Goal: Transaction & Acquisition: Subscribe to service/newsletter

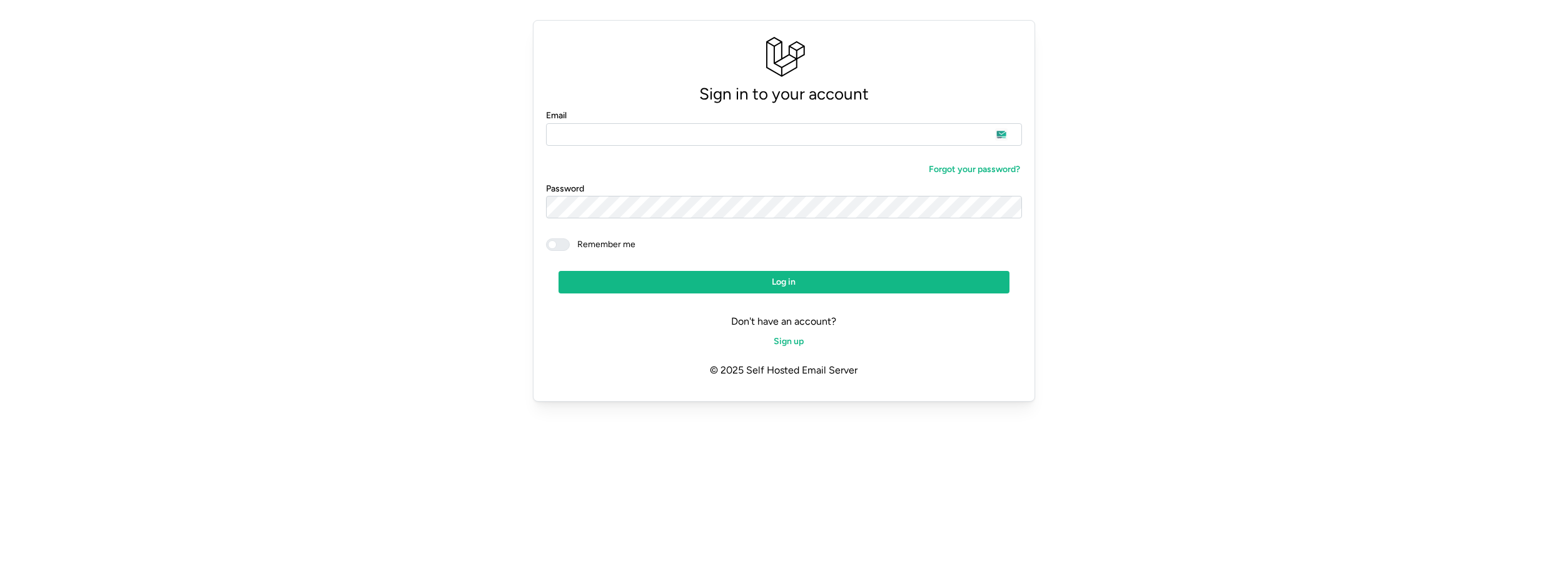
click at [672, 134] on input "Email" at bounding box center [784, 134] width 476 height 23
click at [830, 160] on div "Forgot your password?" at bounding box center [784, 169] width 476 height 23
click at [796, 339] on span "Sign up" at bounding box center [789, 341] width 30 height 21
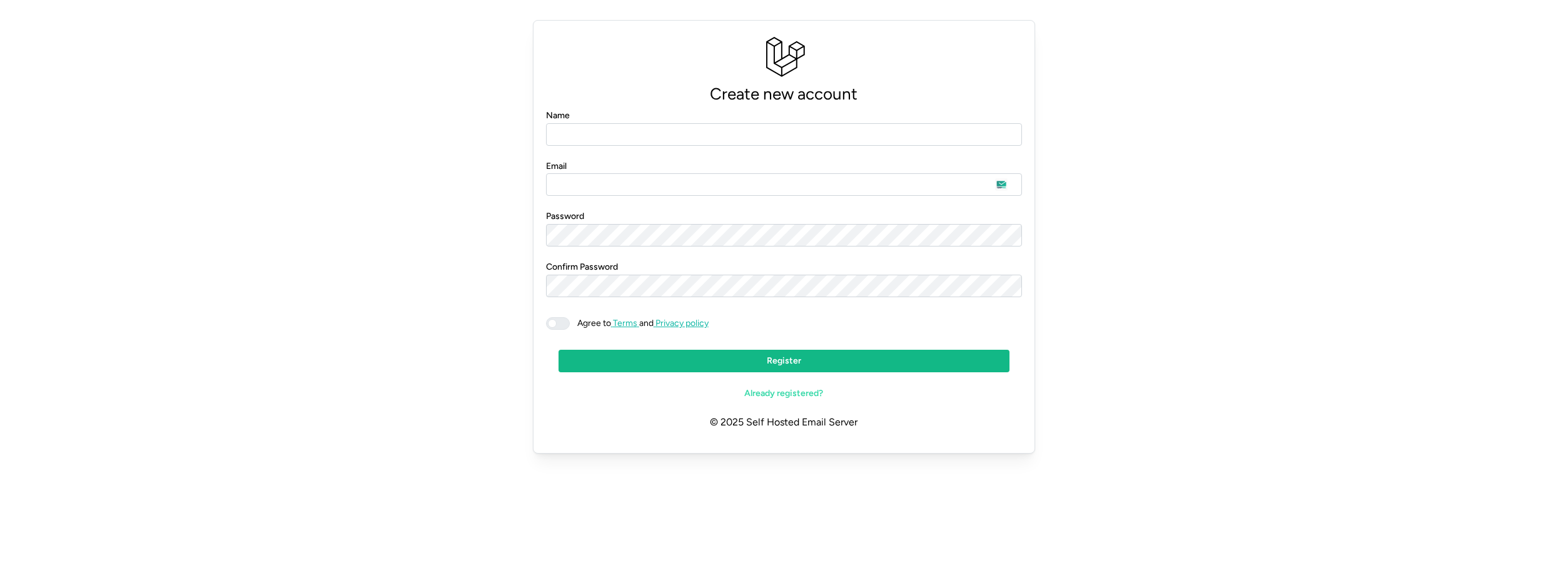
click at [659, 148] on form "Name Email Password Confirm Password Agree to Terms and Privacy policy Register…" at bounding box center [784, 256] width 476 height 297
click at [670, 134] on input "Name" at bounding box center [784, 134] width 476 height 23
type input "**********"
click at [564, 326] on span at bounding box center [564, 323] width 15 height 11
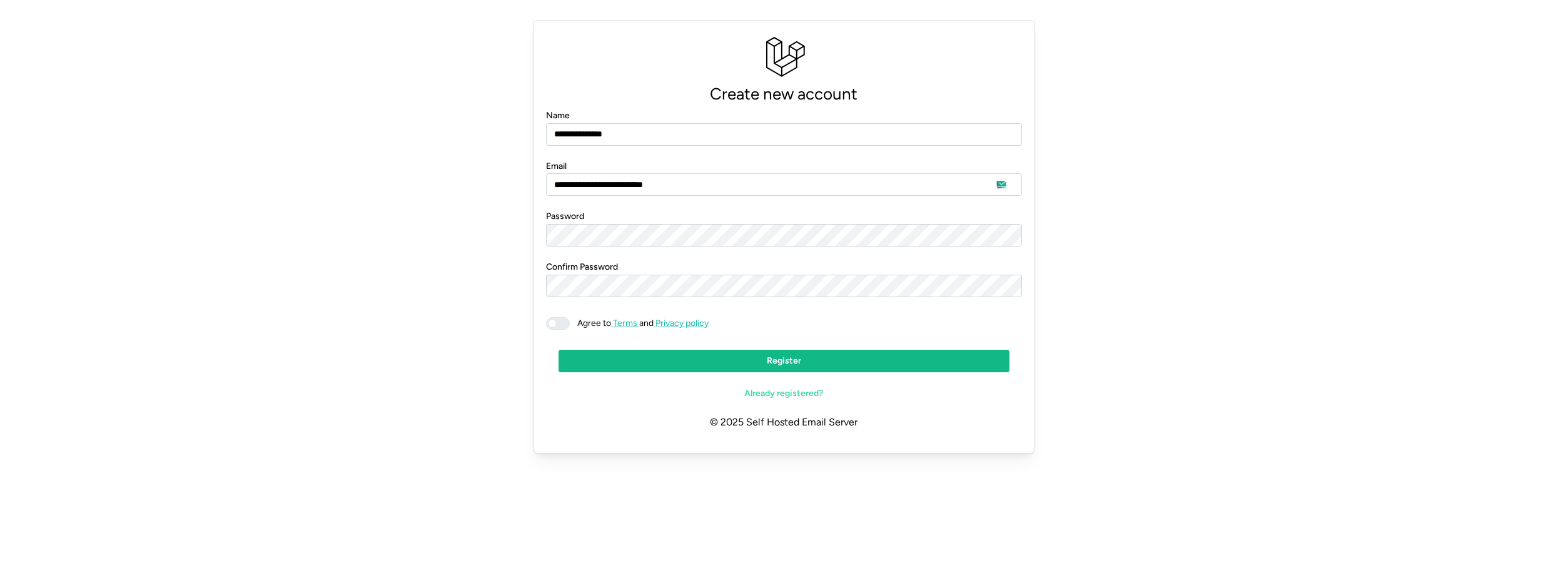
click at [659, 365] on span "Register" at bounding box center [784, 360] width 427 height 21
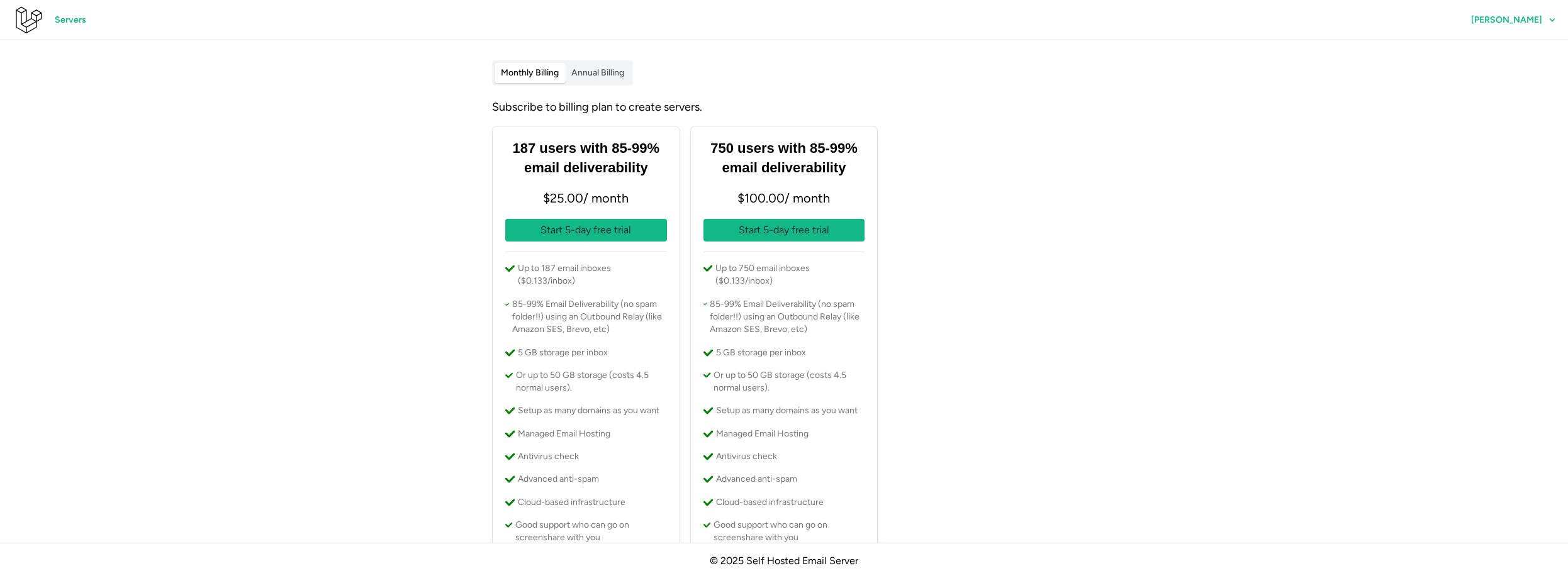
click at [78, 25] on span "Servers" at bounding box center [70, 20] width 31 height 21
click at [17, 21] on icon at bounding box center [27, 20] width 31 height 31
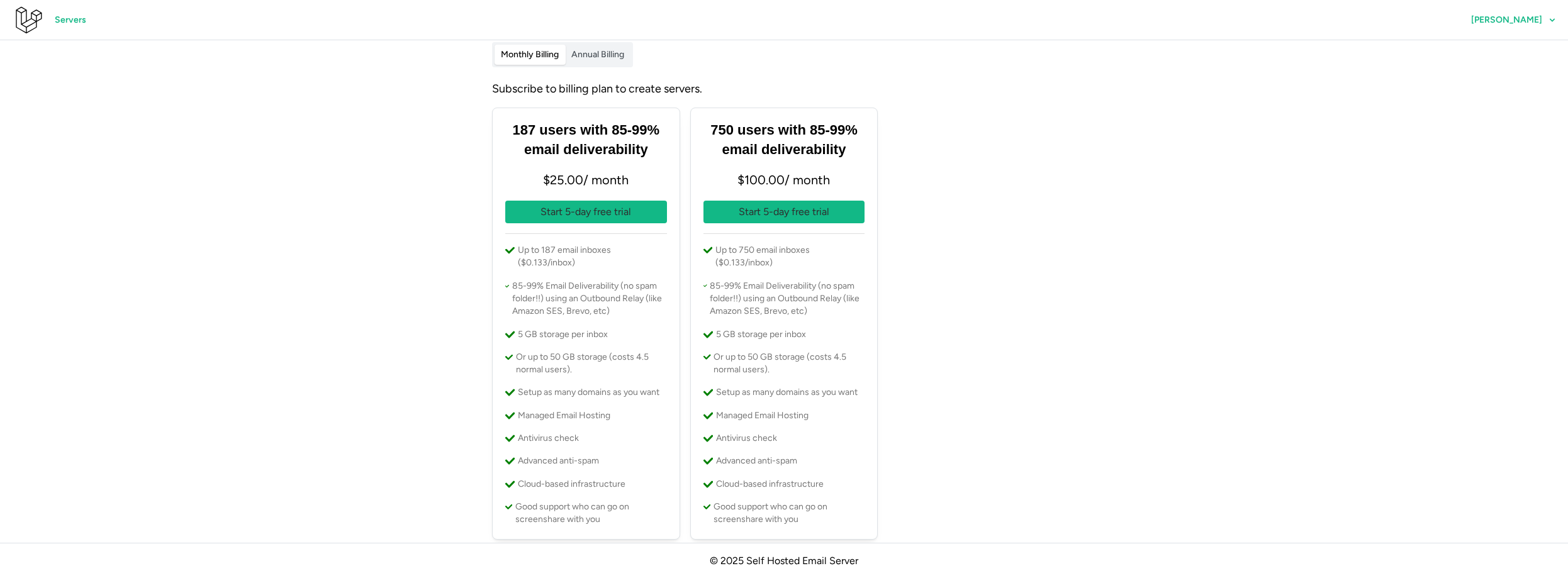
scroll to position [35, 0]
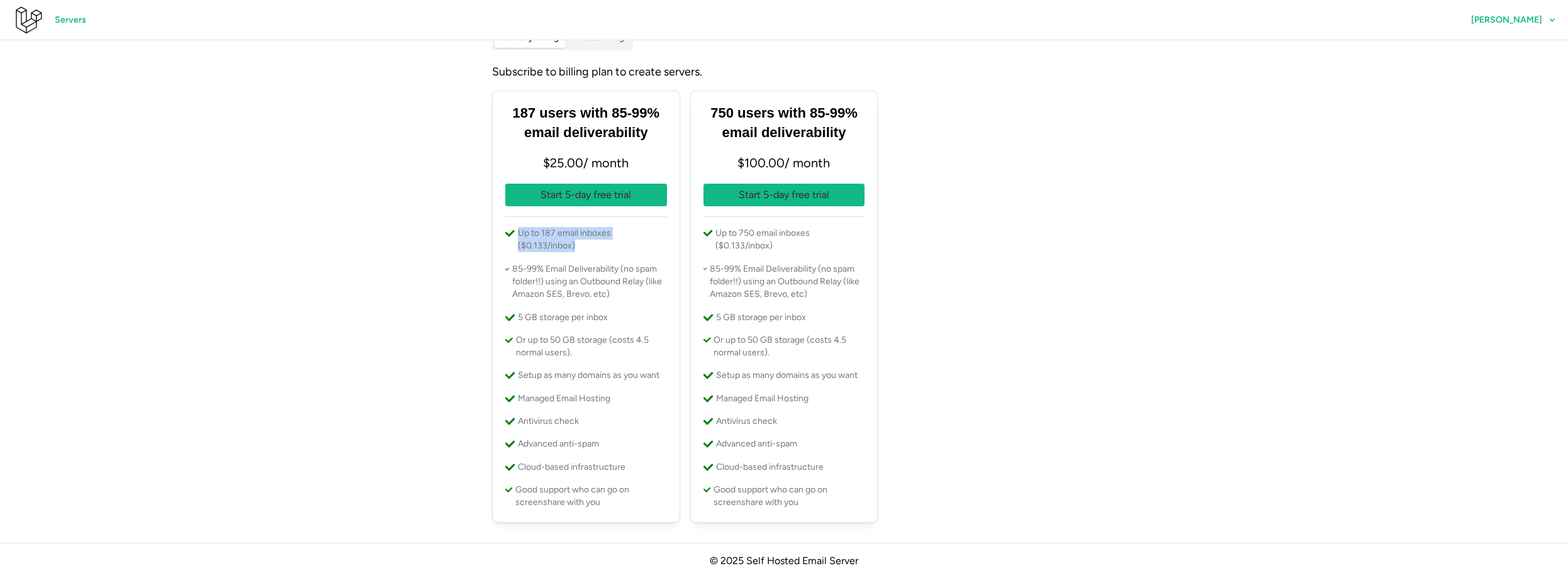
drag, startPoint x: 594, startPoint y: 241, endPoint x: 517, endPoint y: 236, distance: 77.2
click at [518, 236] on p "Up to 187 email inboxes ($0.133/inbox)" at bounding box center [592, 239] width 149 height 26
